Goal: Feedback & Contribution: Contribute content

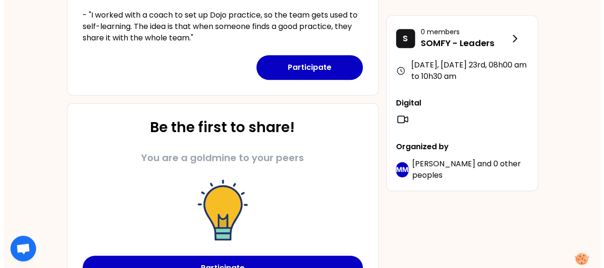
scroll to position [378, 0]
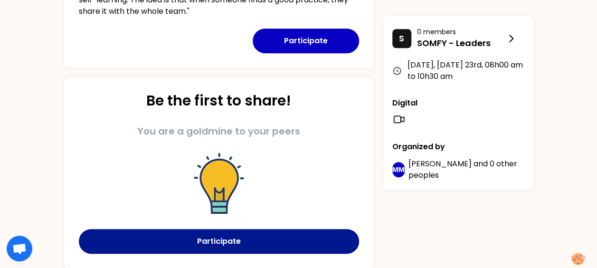
click at [212, 242] on button "Participate" at bounding box center [219, 241] width 280 height 25
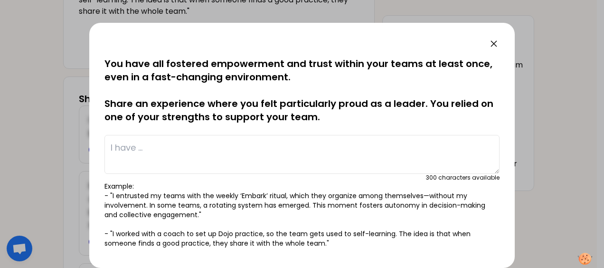
click at [116, 144] on textarea at bounding box center [302, 154] width 395 height 39
type textarea "t"
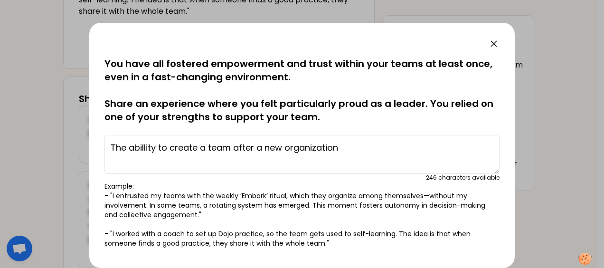
click at [345, 146] on textarea "The abillity to create a team after a new organization" at bounding box center [302, 154] width 395 height 39
click at [387, 144] on textarea "The abillity to create a team after a new organization (3 different PL in one B…" at bounding box center [302, 154] width 395 height 39
click at [451, 145] on textarea "The abillity to create a team after a new organization (3 different PL in one B…" at bounding box center [302, 154] width 395 height 39
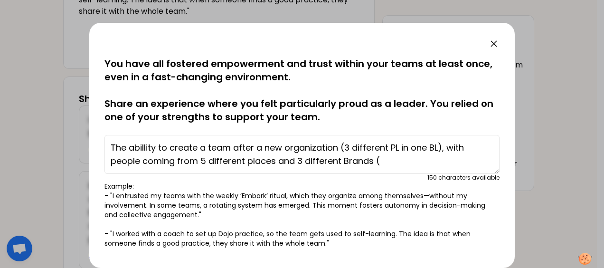
click at [303, 158] on textarea "The abillity to create a team after a new organization (3 different PL in one B…" at bounding box center [302, 154] width 395 height 39
click at [381, 163] on textarea "The abillity to create a team after a new organization (3 different PL in one B…" at bounding box center [302, 154] width 395 height 39
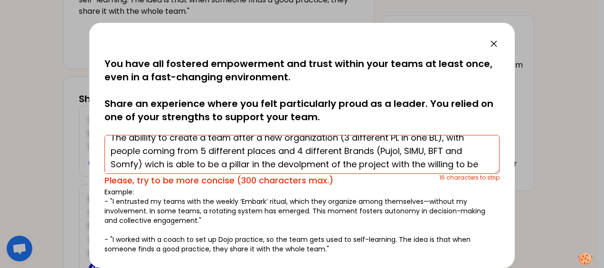
scroll to position [19, 0]
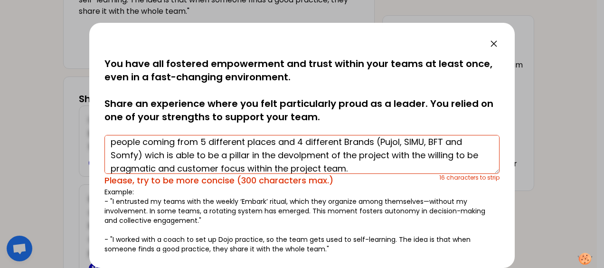
click at [460, 142] on textarea "The abillity to create a team after a new organization (3 different PL in one B…" at bounding box center [302, 154] width 395 height 39
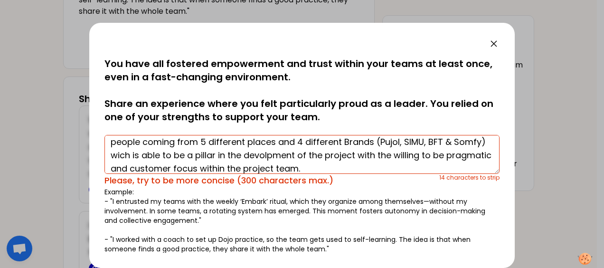
click at [142, 156] on textarea "The abillity to create a team after a new organization (3 different PL in one B…" at bounding box center [302, 154] width 395 height 39
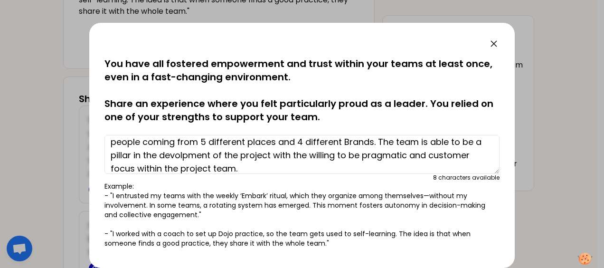
click at [428, 140] on textarea "The abillity to create a team after a new organization (3 different PL in one B…" at bounding box center [302, 154] width 395 height 39
type textarea "The abillity to create a team after a new organization (3 different PL in one B…"
click at [500, 247] on div "saved You have all fostered empowerment and trust within your teams at least on…" at bounding box center [302, 145] width 426 height 245
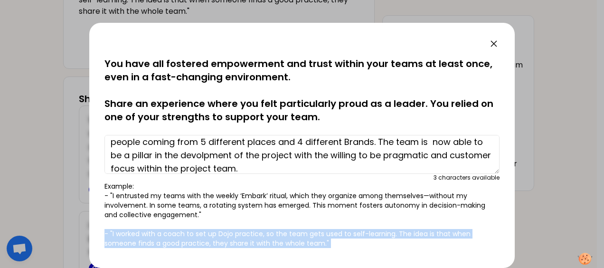
click at [500, 247] on div "saved You have all fostered empowerment and trust within your teams at least on…" at bounding box center [302, 145] width 426 height 245
drag, startPoint x: 500, startPoint y: 247, endPoint x: 494, endPoint y: 246, distance: 5.8
click at [494, 246] on div "saved You have all fostered empowerment and trust within your teams at least on…" at bounding box center [302, 145] width 426 height 245
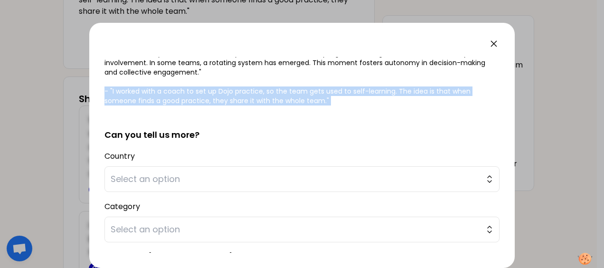
scroll to position [152, 0]
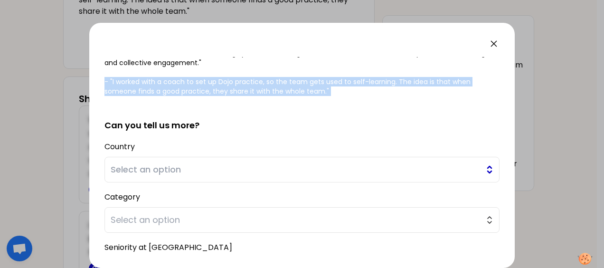
click at [276, 162] on button "Select an option" at bounding box center [302, 170] width 395 height 26
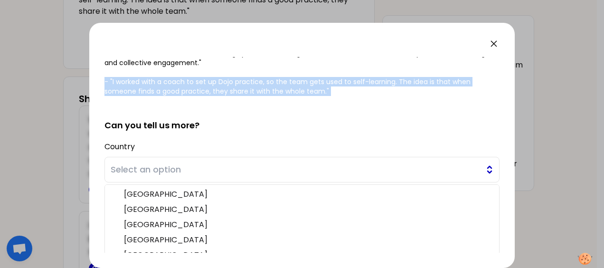
scroll to position [192, 0]
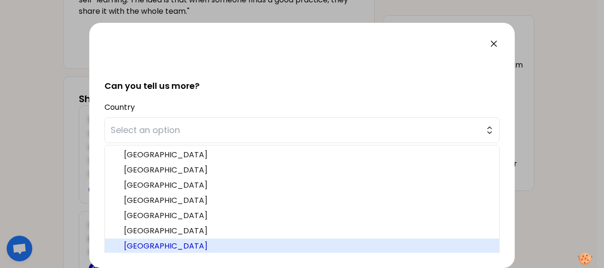
click at [167, 244] on span "[GEOGRAPHIC_DATA]" at bounding box center [308, 245] width 368 height 11
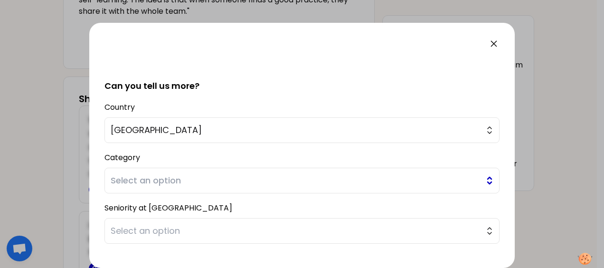
click at [154, 183] on span "Select an option" at bounding box center [296, 180] width 370 height 13
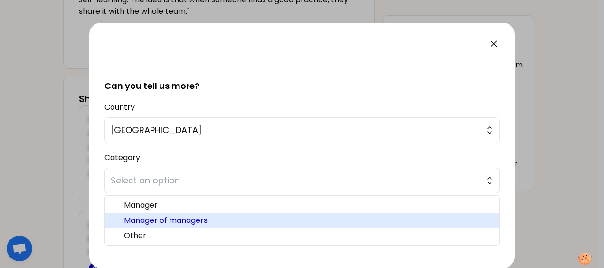
click at [144, 218] on span "Manager of managers" at bounding box center [308, 220] width 368 height 11
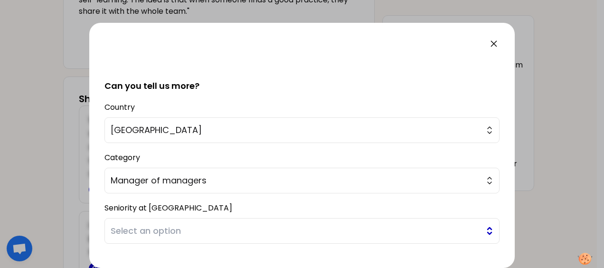
click at [139, 233] on span "Select an option" at bounding box center [296, 230] width 370 height 13
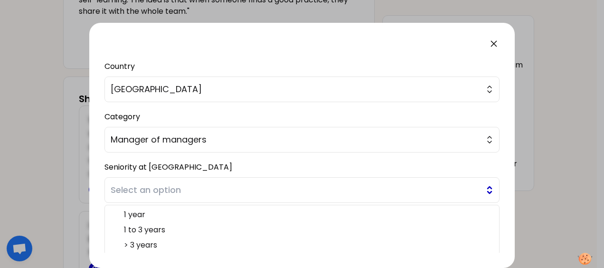
scroll to position [244, 0]
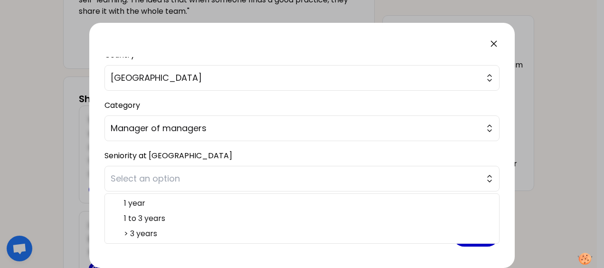
click at [132, 230] on span "> 3 years" at bounding box center [308, 233] width 368 height 11
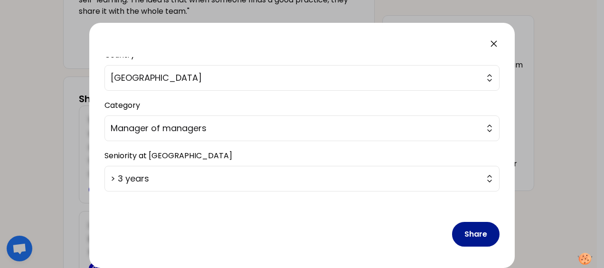
click at [461, 231] on button "Share" at bounding box center [476, 234] width 48 height 25
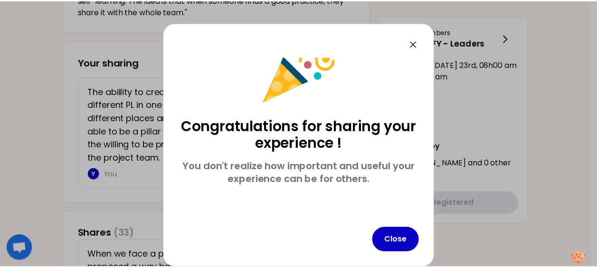
scroll to position [30, 0]
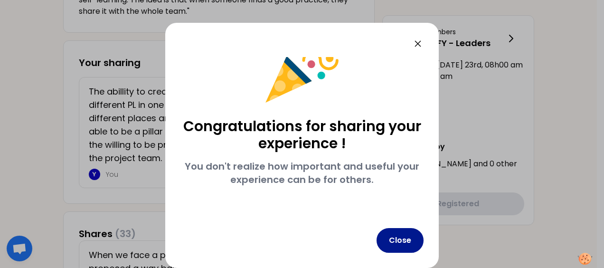
click at [391, 240] on button "Close" at bounding box center [400, 240] width 47 height 25
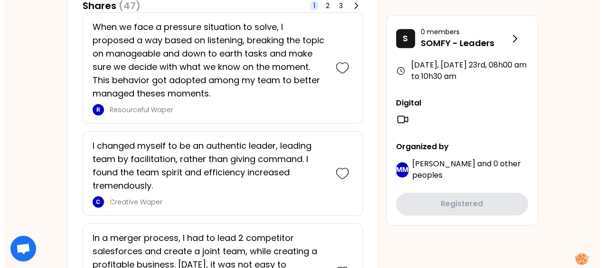
scroll to position [372, 0]
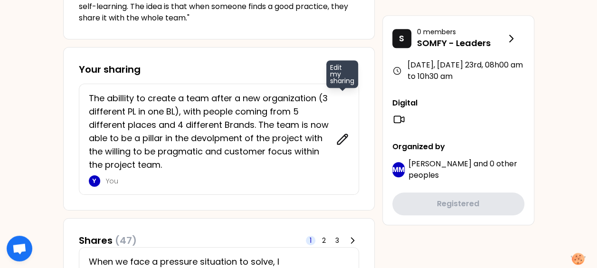
click at [340, 139] on icon at bounding box center [342, 139] width 10 height 10
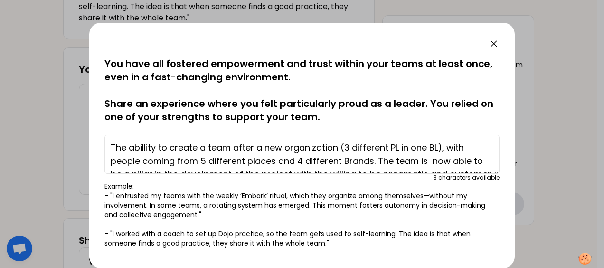
click at [155, 147] on textarea "The abillity to create a team after a new organization (3 different PL in one B…" at bounding box center [302, 154] width 395 height 39
click at [227, 148] on textarea "I'm proud to have to create a team after a new organization (3 different PL in …" at bounding box center [302, 154] width 395 height 39
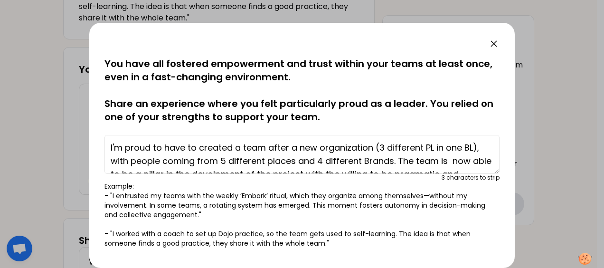
click at [194, 145] on textarea "I'm proud to have to created a team after a new organization (3 different PL in…" at bounding box center [302, 154] width 395 height 39
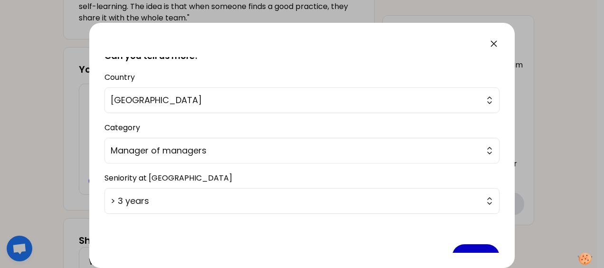
scroll to position [244, 0]
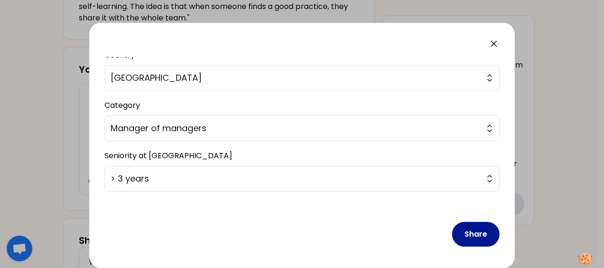
type textarea "I'm proud to have created a team after a new organization (3 different PL in on…"
click at [468, 226] on button "Share" at bounding box center [476, 234] width 48 height 25
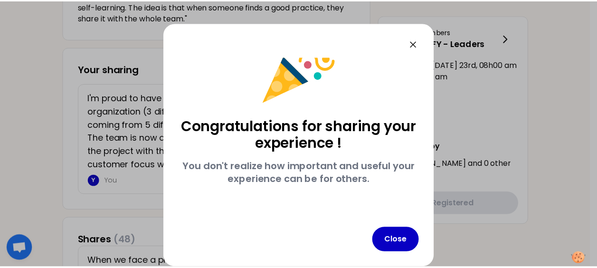
scroll to position [30, 0]
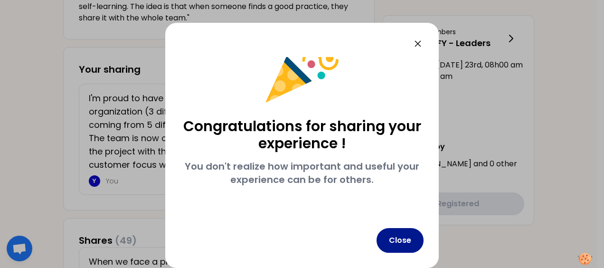
click at [400, 234] on button "Close" at bounding box center [400, 240] width 47 height 25
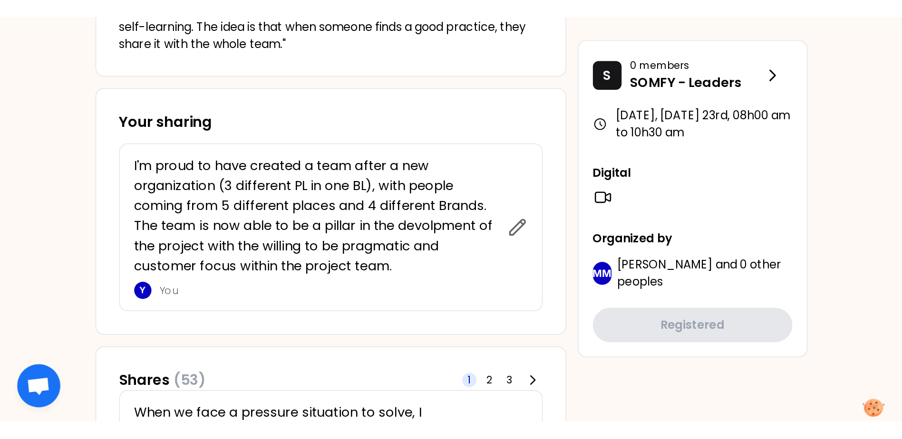
scroll to position [372, 0]
